Goal: Browse casually

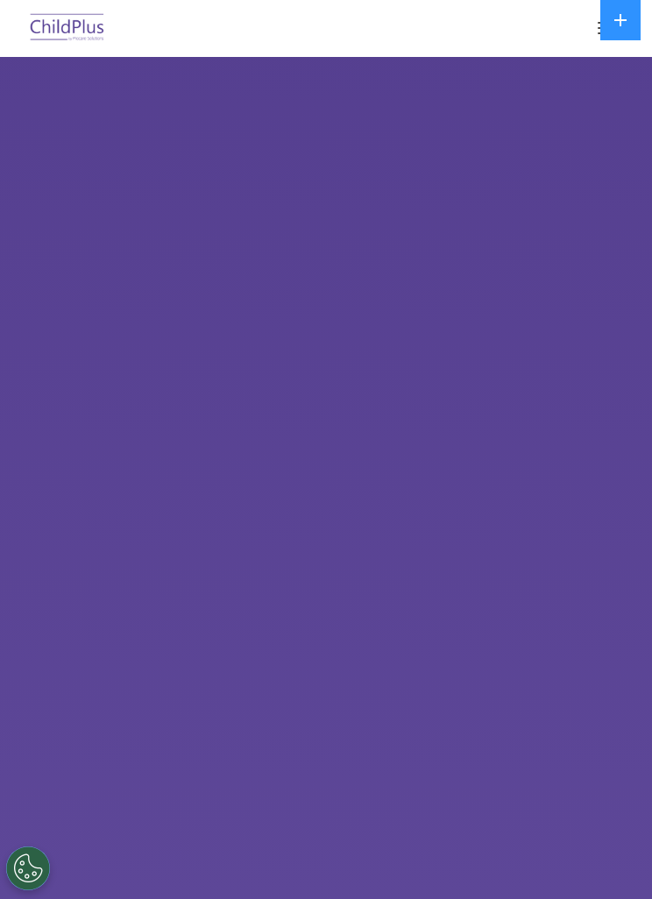
select select "MEDIUM"
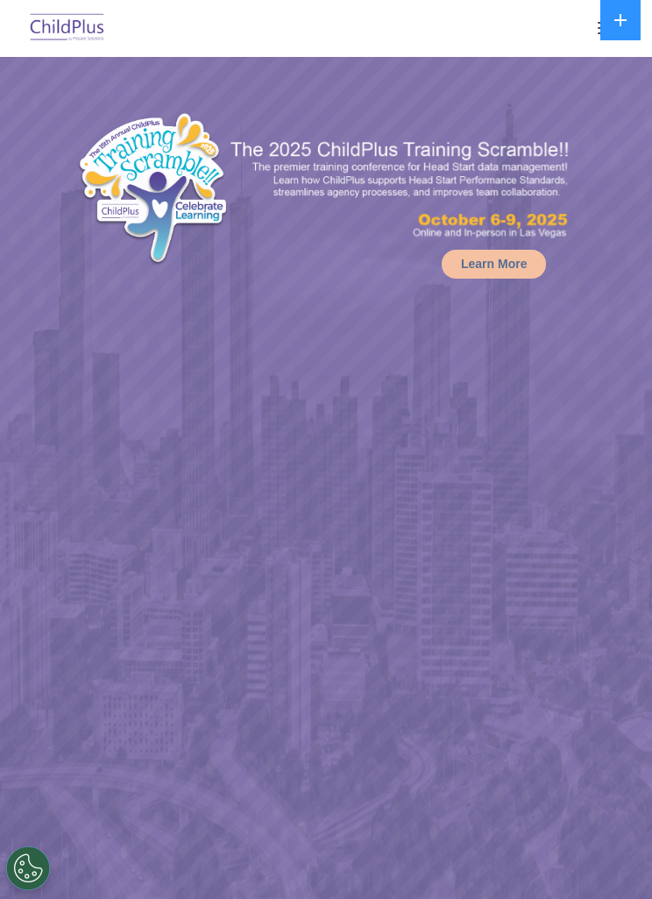
select select "MEDIUM"
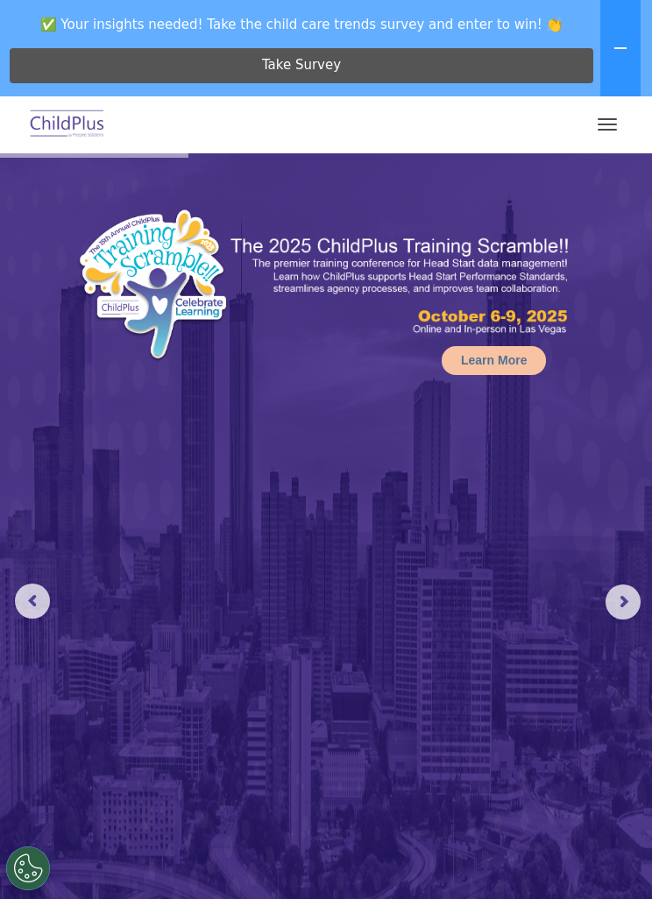
click at [608, 127] on button "button" at bounding box center [607, 124] width 37 height 28
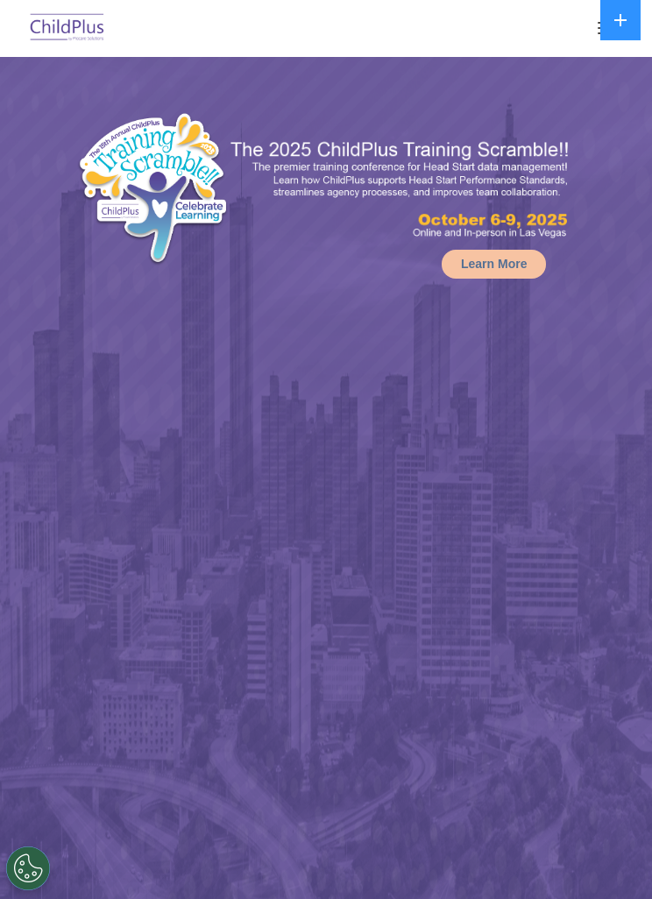
select select "MEDIUM"
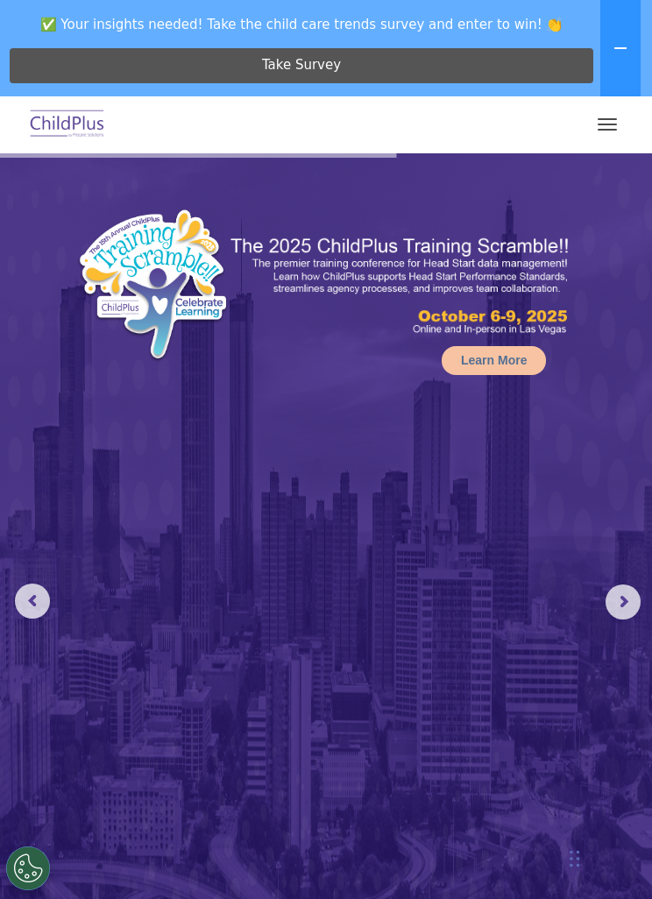
click at [42, 594] on rs-arrow at bounding box center [32, 601] width 35 height 35
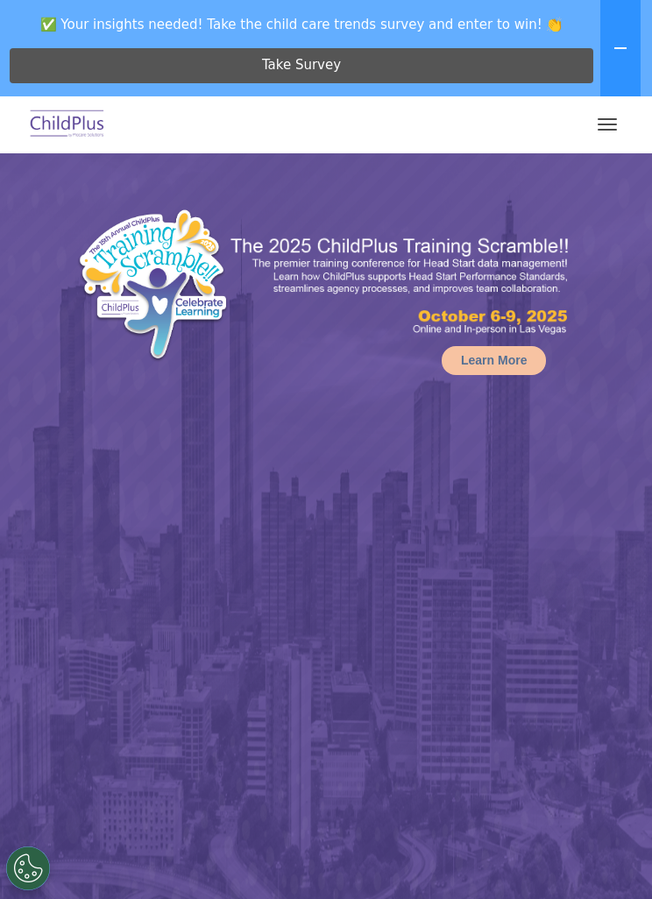
select select "MEDIUM"
